Goal: Use online tool/utility: Utilize a website feature to perform a specific function

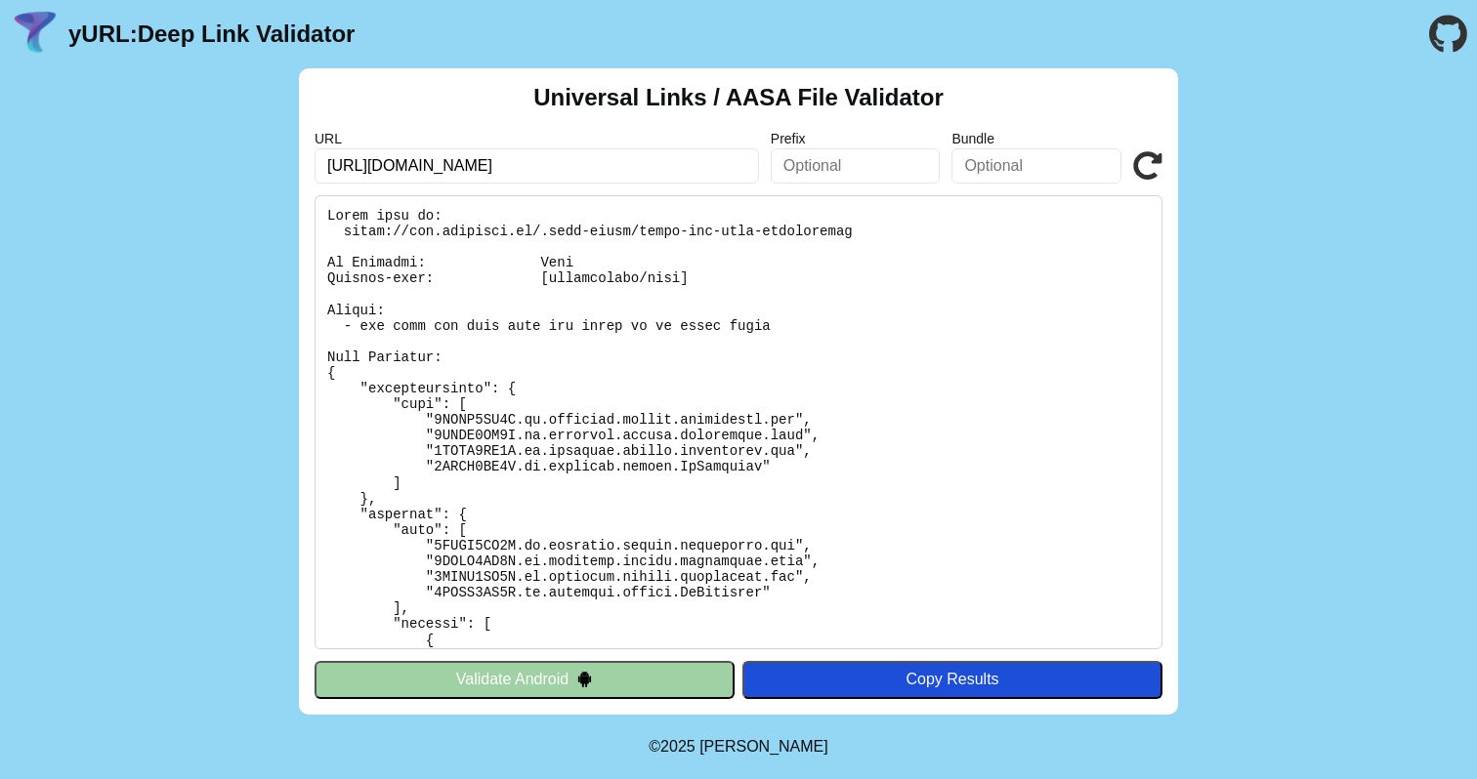
click at [1146, 169] on icon at bounding box center [1147, 165] width 29 height 29
